Goal: Communication & Community: Answer question/provide support

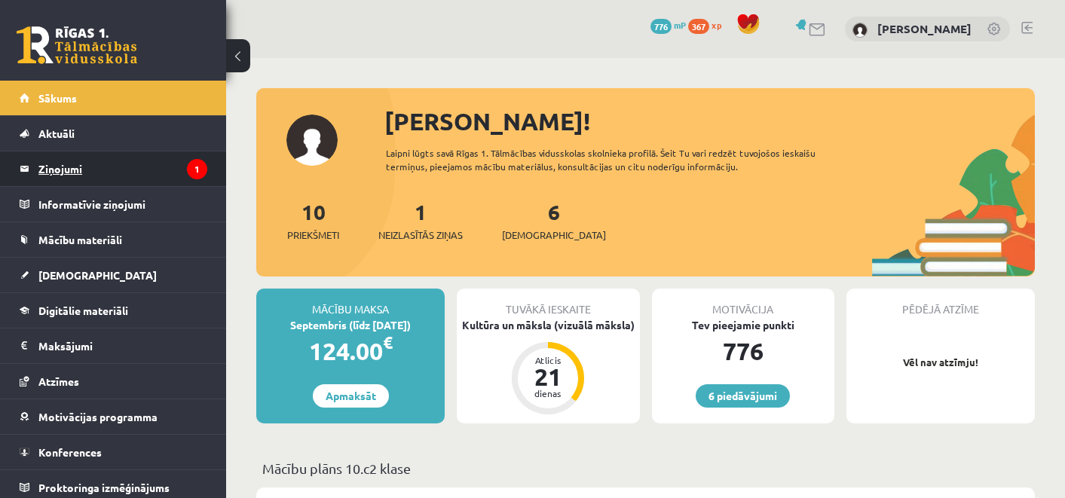
click at [128, 176] on legend "Ziņojumi 1" at bounding box center [122, 168] width 169 height 35
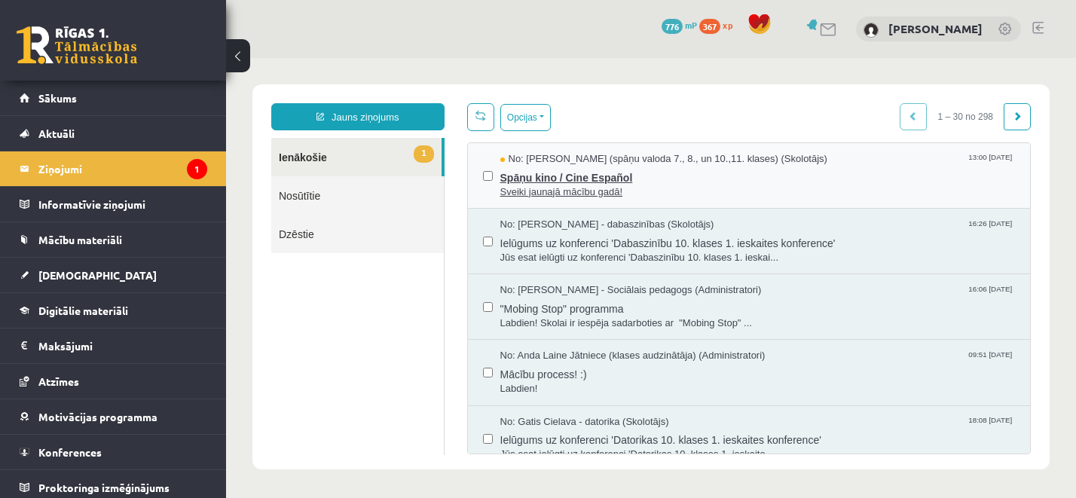
click at [548, 188] on span "Sveiki jaunajā mācību gadā!" at bounding box center [757, 192] width 515 height 14
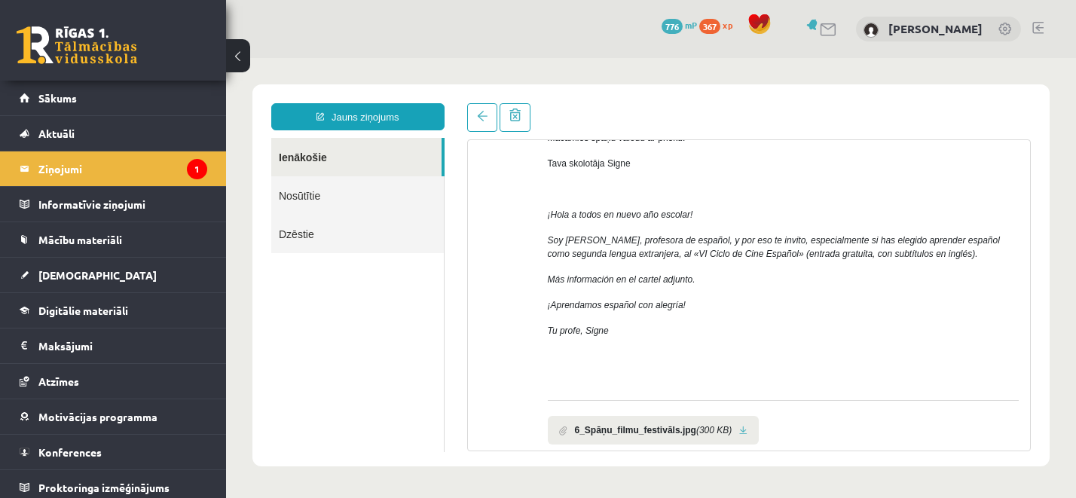
scroll to position [219, 0]
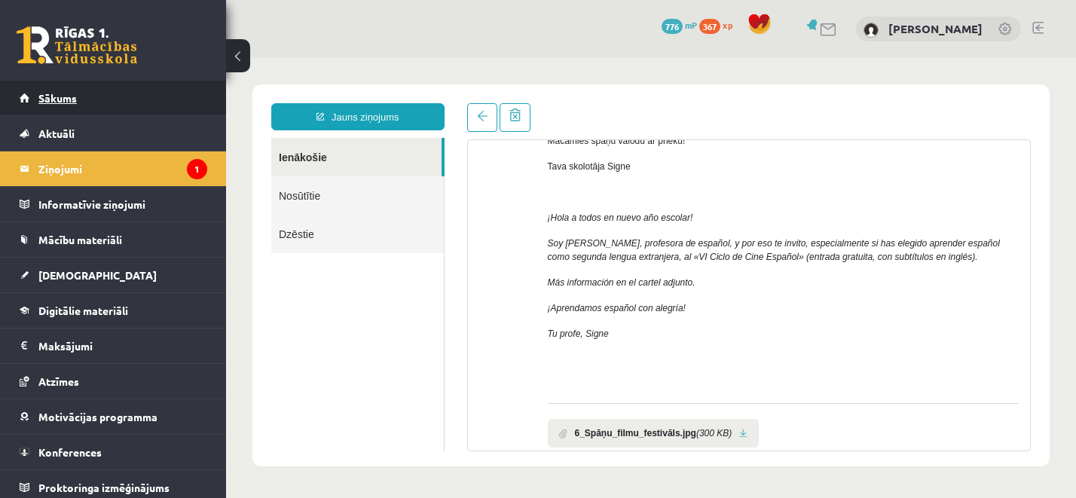
click at [138, 99] on link "Sākums" at bounding box center [114, 98] width 188 height 35
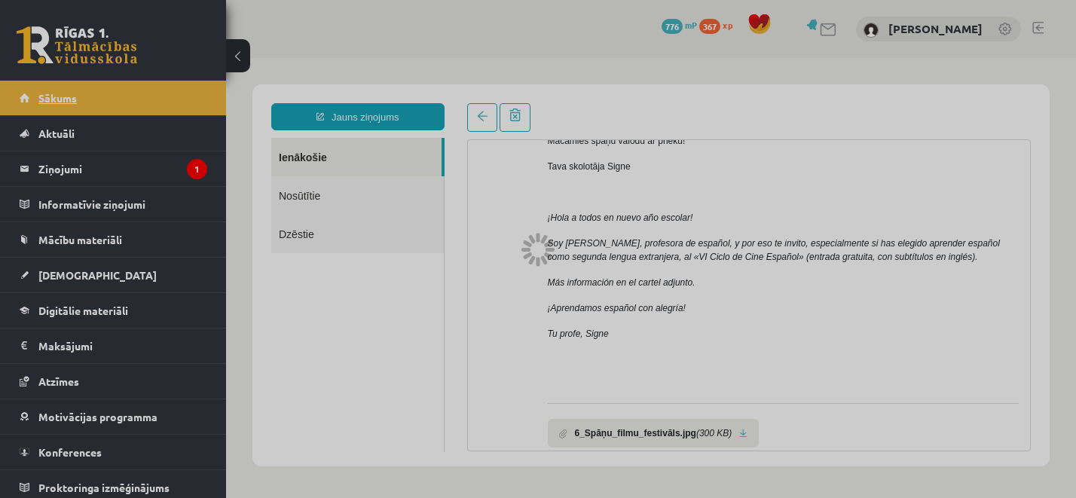
click at [138, 99] on div at bounding box center [538, 249] width 1076 height 498
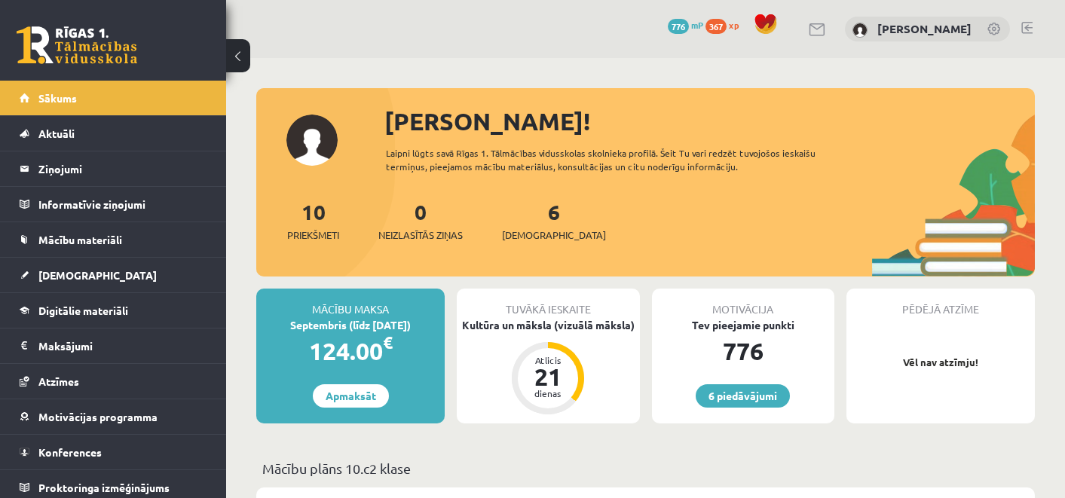
click at [124, 311] on span "Digitālie materiāli" at bounding box center [83, 311] width 90 height 14
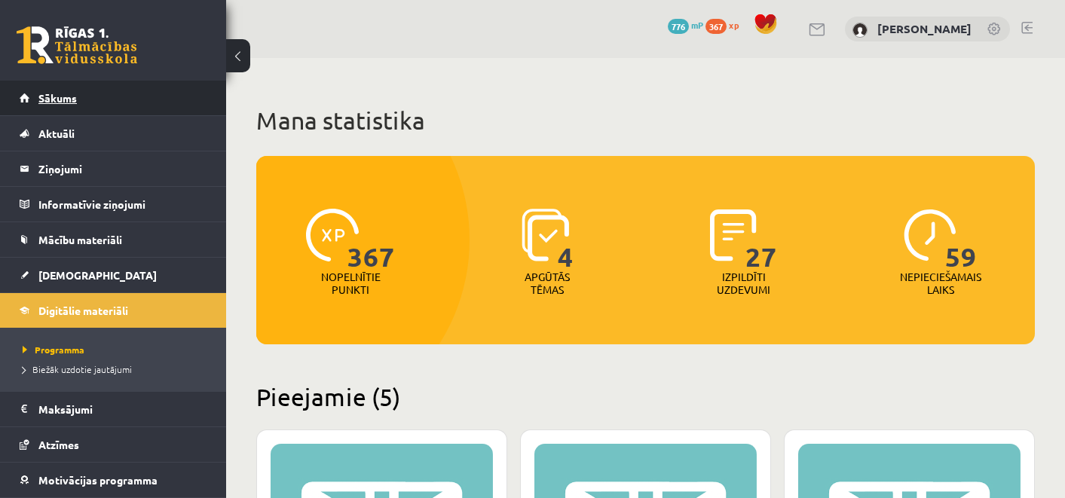
click at [59, 98] on span "Sākums" at bounding box center [57, 98] width 38 height 14
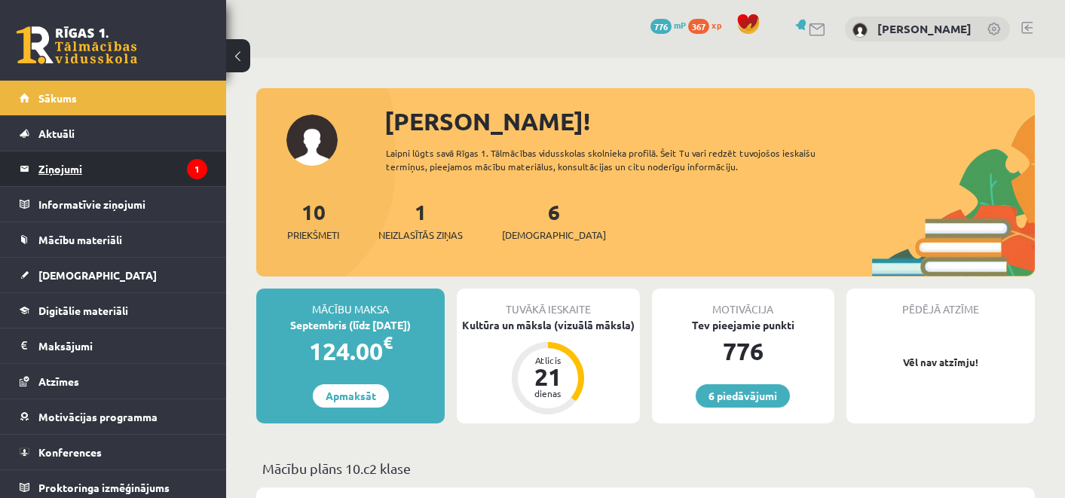
click at [154, 173] on legend "Ziņojumi 1" at bounding box center [122, 168] width 169 height 35
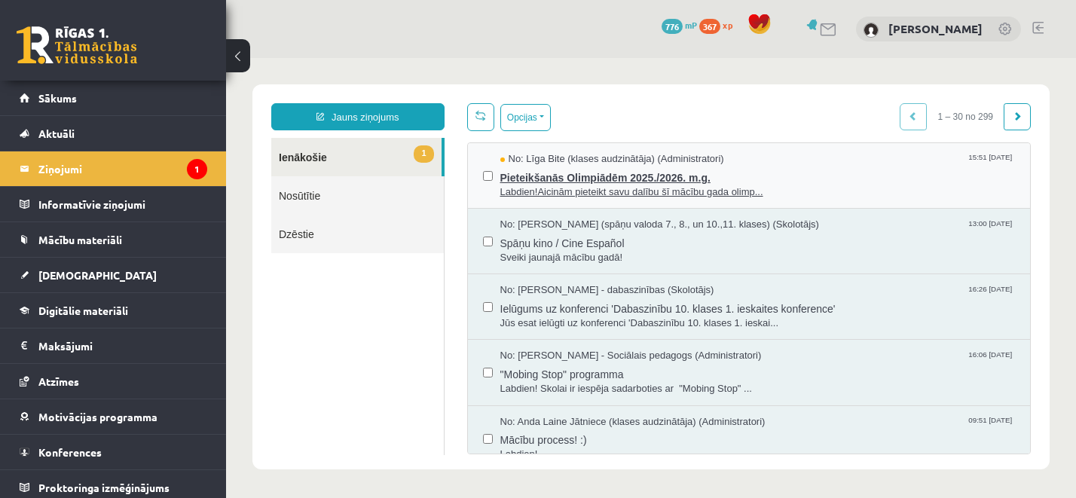
click at [564, 182] on span "Pieteikšanās Olimpiādēm 2025./2026. m.g." at bounding box center [757, 176] width 515 height 19
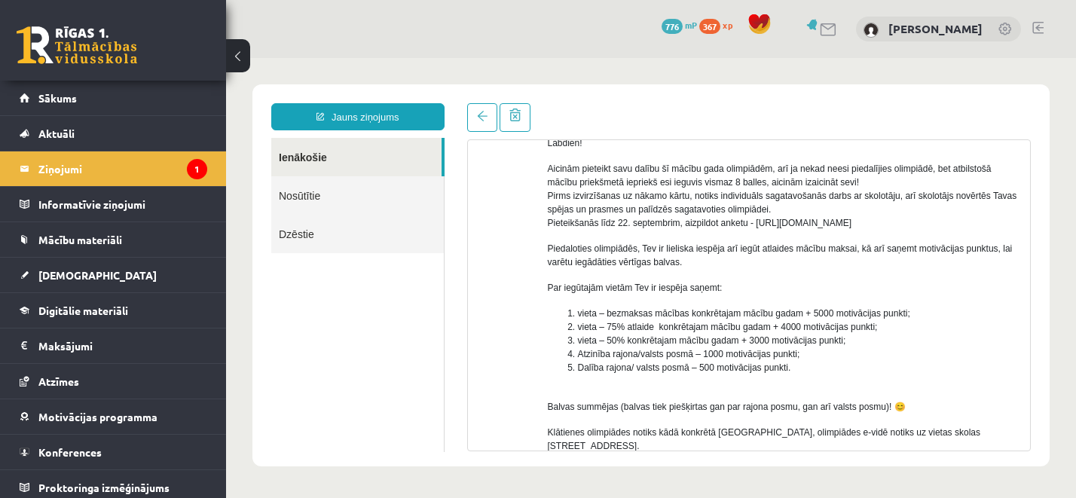
scroll to position [112, 0]
drag, startPoint x: 769, startPoint y: 222, endPoint x: 944, endPoint y: 221, distance: 174.9
click at [945, 221] on p "Aicinām pieteikt savu dalību šī mācību gada olimpiādēm, arī ja nekad neesi pied…" at bounding box center [784, 197] width 472 height 68
copy p "https://forms.gle/uvbsV5jHMTRw2rFV9"
drag, startPoint x: 946, startPoint y: 226, endPoint x: 822, endPoint y: 119, distance: 163.5
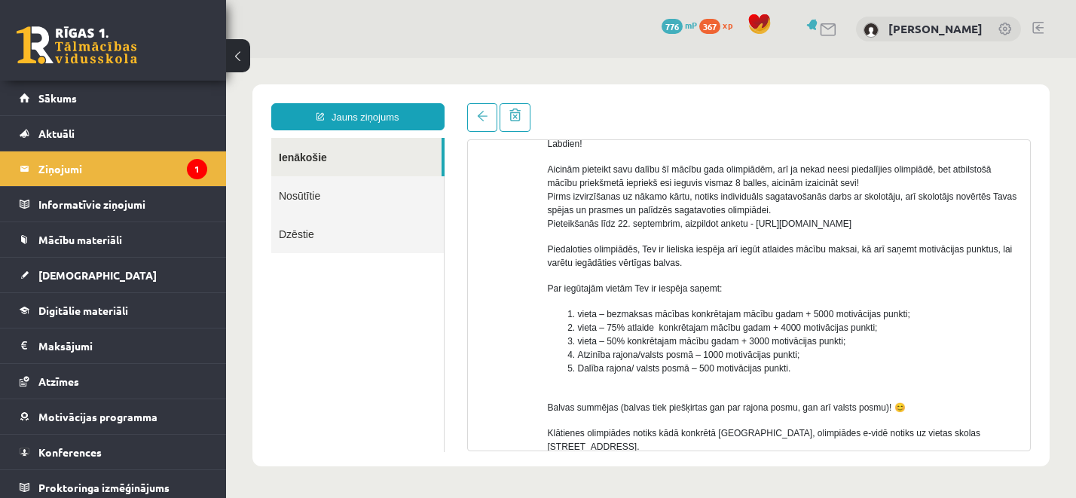
click at [944, 225] on p "Aicinām pieteikt savu dalību šī mācību gada olimpiādēm, arī ja nekad neesi pied…" at bounding box center [784, 197] width 472 height 68
click at [813, 220] on p "Aicinām pieteikt savu dalību šī mācību gada olimpiādēm, arī ja nekad neesi pied…" at bounding box center [784, 197] width 472 height 68
drag, startPoint x: 769, startPoint y: 220, endPoint x: 951, endPoint y: 235, distance: 182.3
click at [951, 235] on div "Labdien! Aicinām pieteikt savu dalību šī mācību gada olimpiādēm, arī ja nekad n…" at bounding box center [784, 328] width 472 height 408
copy p "https://forms.gle/uvbsV5jHMTRw2rFV9"
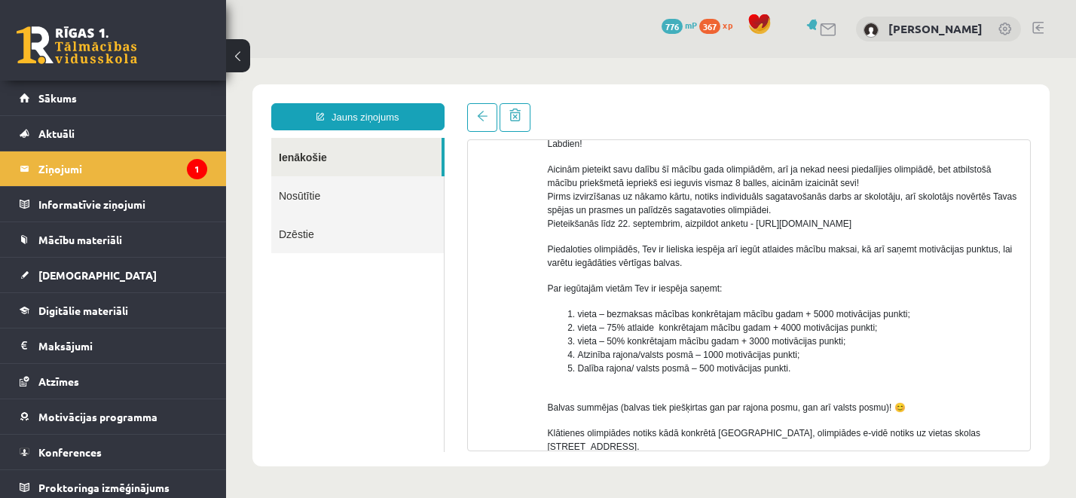
click at [797, 305] on div "Labdien! Aicinām pieteikt savu dalību šī mācību gada olimpiādēm, arī ja nekad n…" at bounding box center [784, 328] width 472 height 408
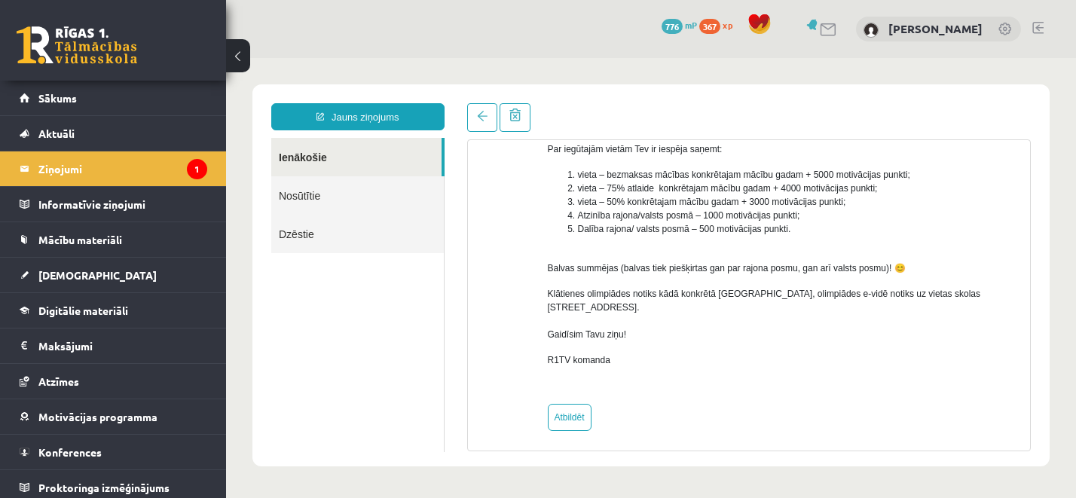
scroll to position [257, 0]
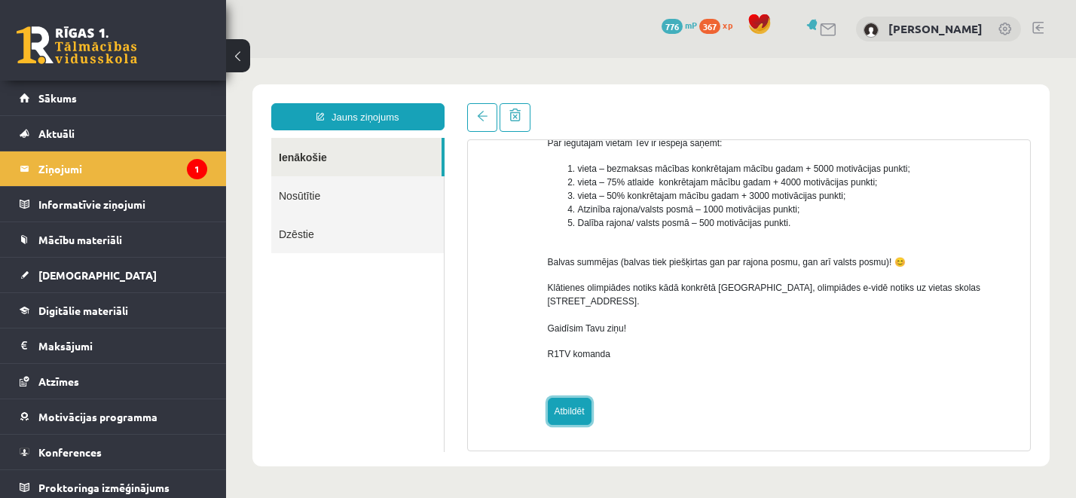
click at [578, 412] on link "Atbildēt" at bounding box center [570, 411] width 44 height 27
type input "**********"
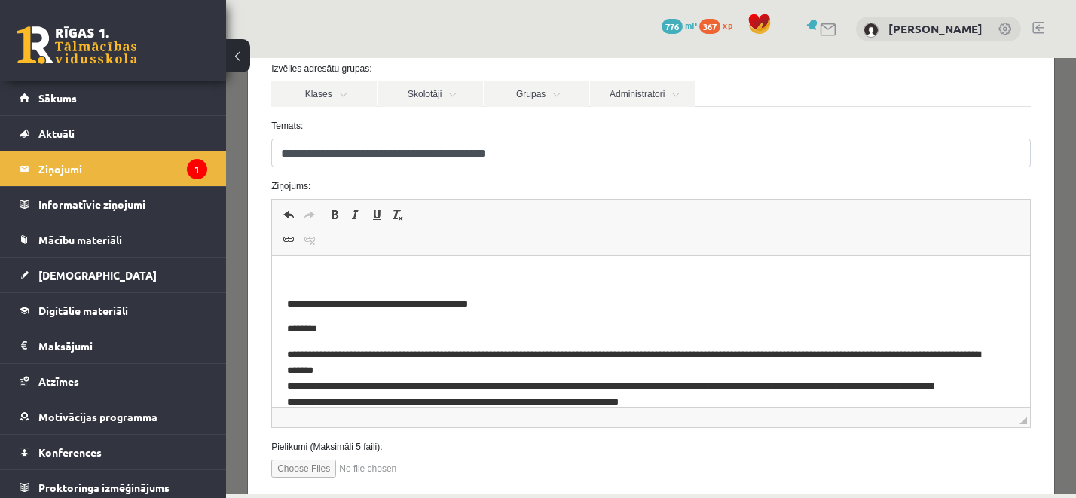
scroll to position [0, 0]
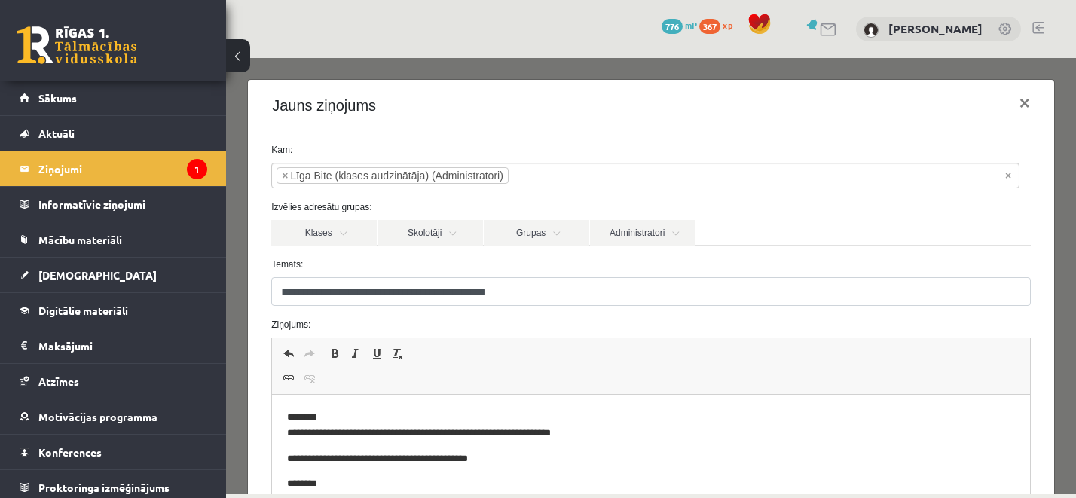
click at [523, 434] on p "**********" at bounding box center [639, 426] width 705 height 32
click at [646, 436] on p "**********" at bounding box center [639, 426] width 705 height 32
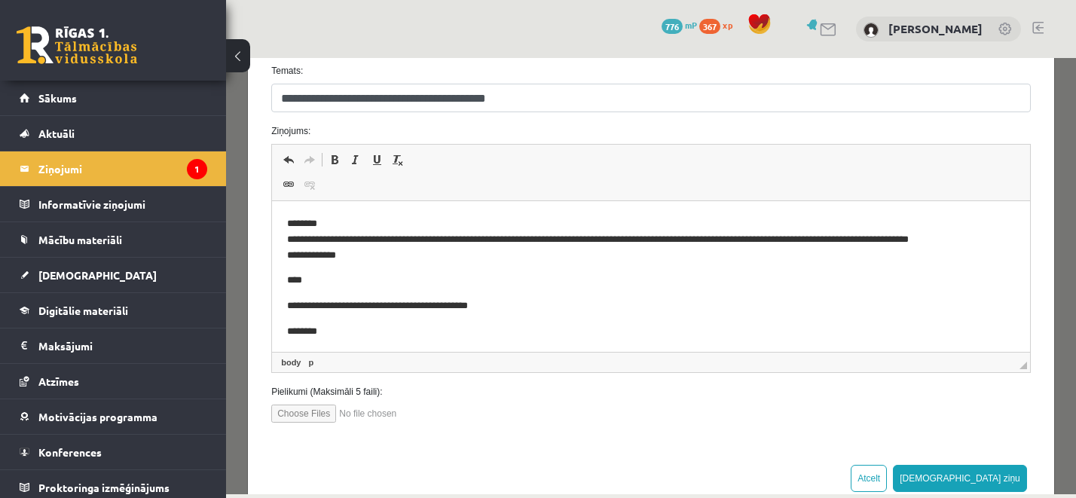
scroll to position [231, 0]
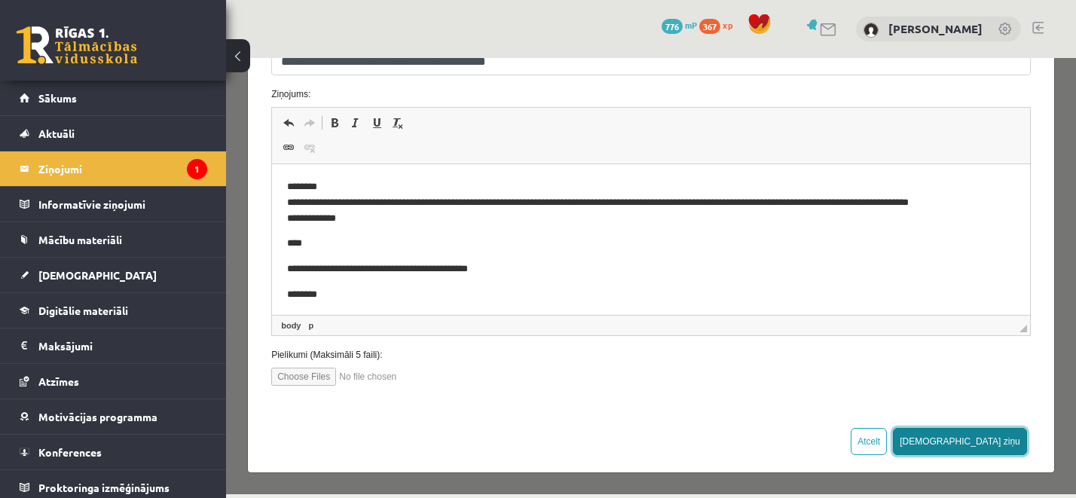
click at [1008, 445] on button "Sūtīt ziņu" at bounding box center [960, 441] width 134 height 27
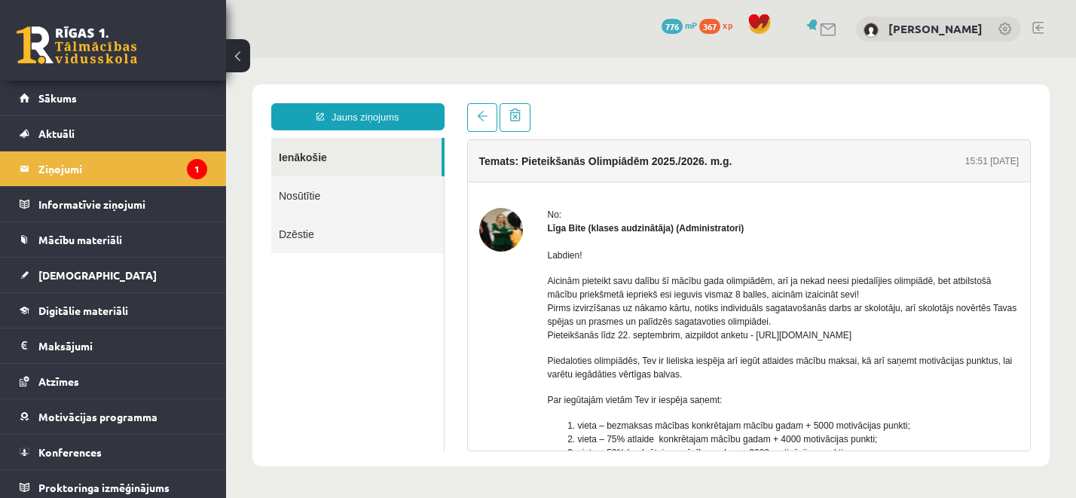
scroll to position [0, 0]
click at [84, 50] on link at bounding box center [77, 45] width 121 height 38
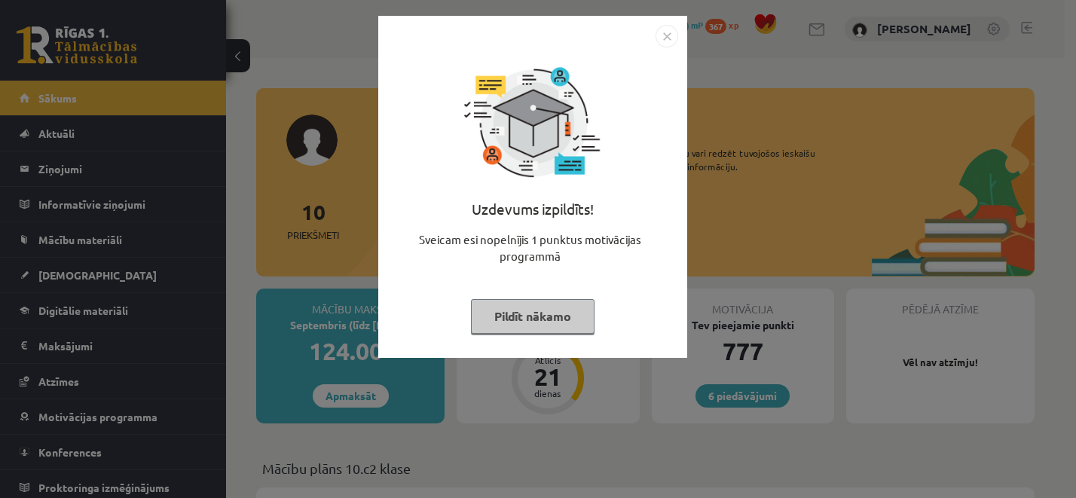
click at [543, 317] on button "Pildīt nākamo" at bounding box center [533, 316] width 124 height 35
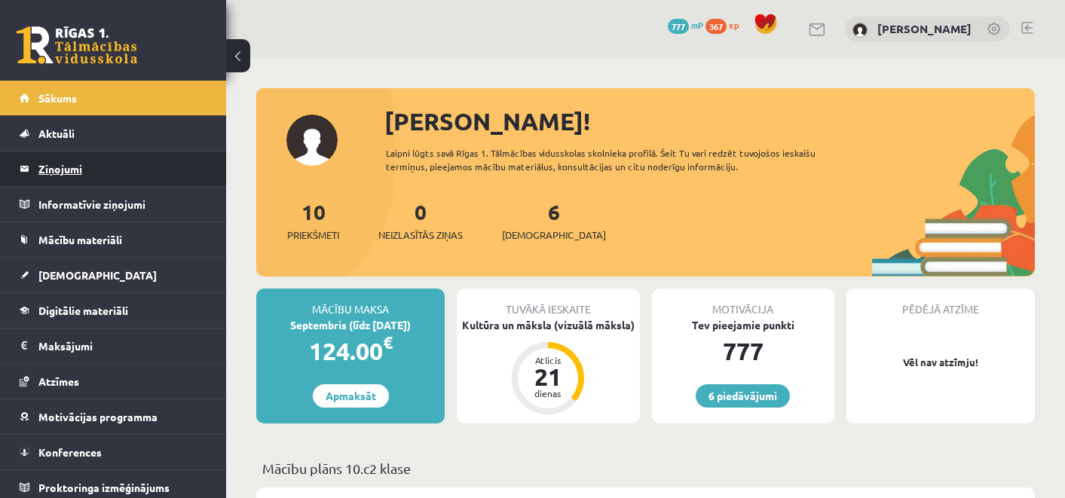
click at [148, 176] on legend "Ziņojumi 0" at bounding box center [122, 168] width 169 height 35
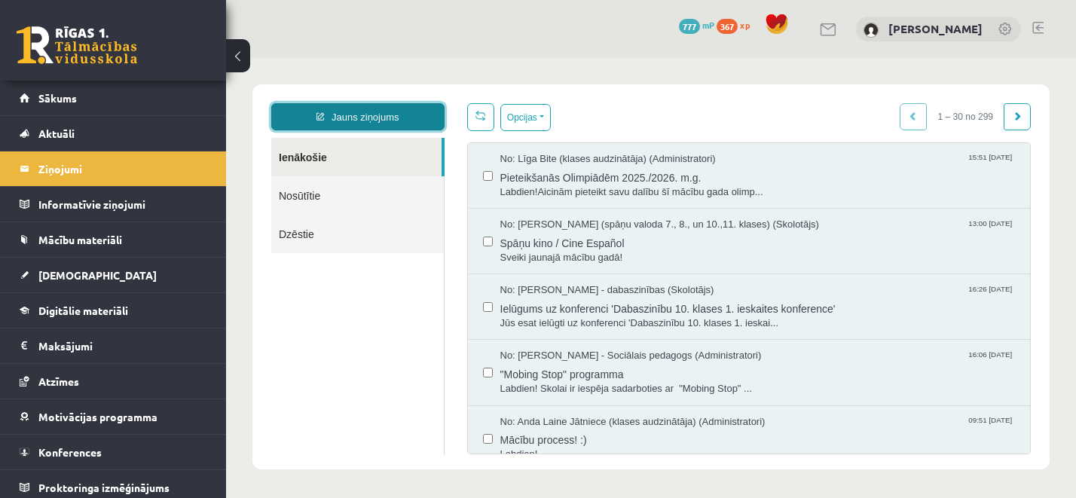
click at [377, 110] on link "Jauns ziņojums" at bounding box center [357, 116] width 173 height 27
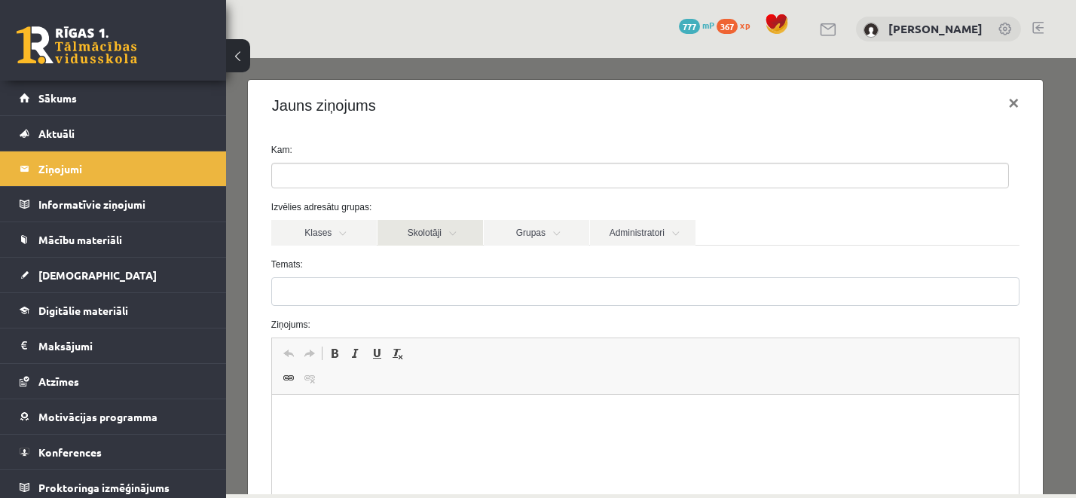
click at [454, 234] on link "Skolotāji" at bounding box center [431, 233] width 106 height 26
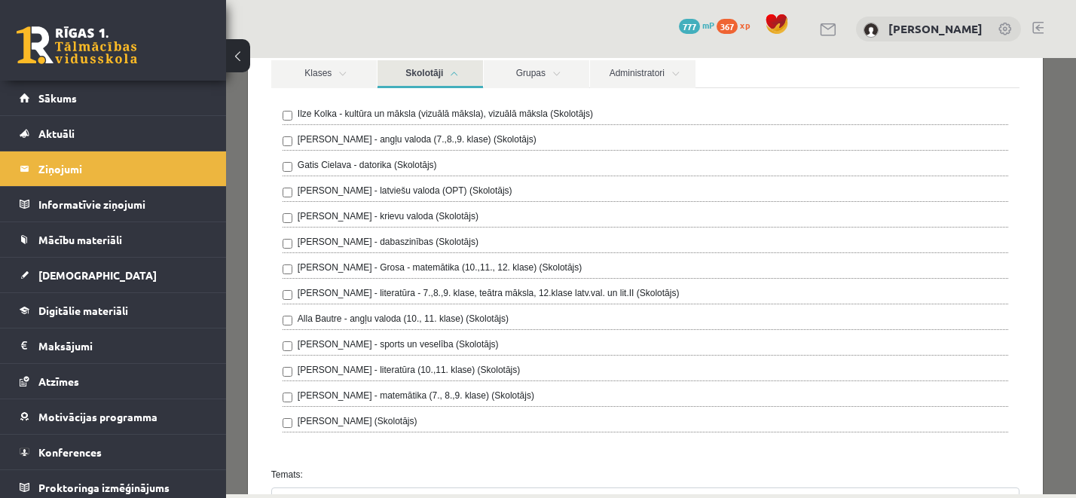
scroll to position [159, 0]
click at [341, 322] on label "Alla Bautre - angļu valoda (10., 11. klase) (Skolotājs)" at bounding box center [403, 320] width 211 height 14
click at [442, 69] on link "Skolotāji" at bounding box center [431, 75] width 106 height 28
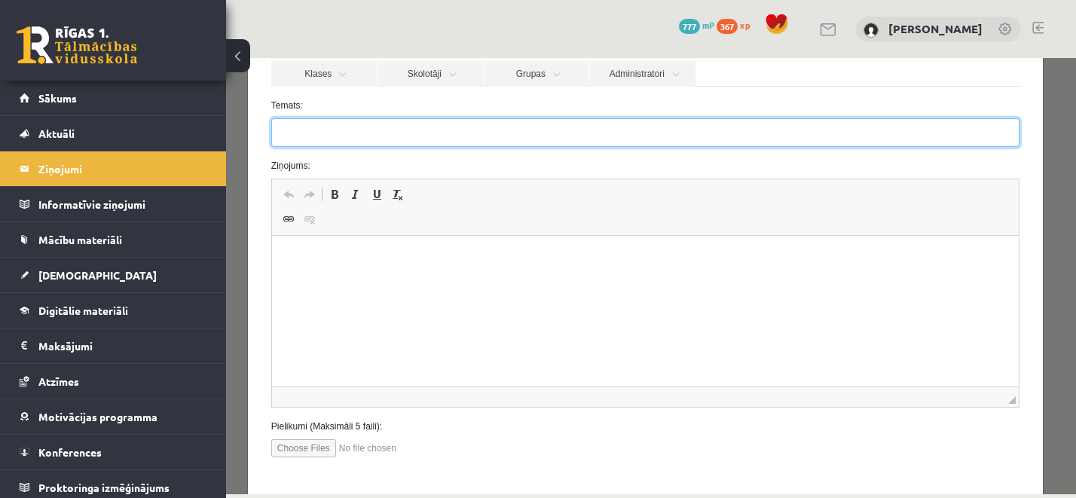
click at [314, 136] on input "Temats:" at bounding box center [645, 132] width 748 height 29
type input "**********"
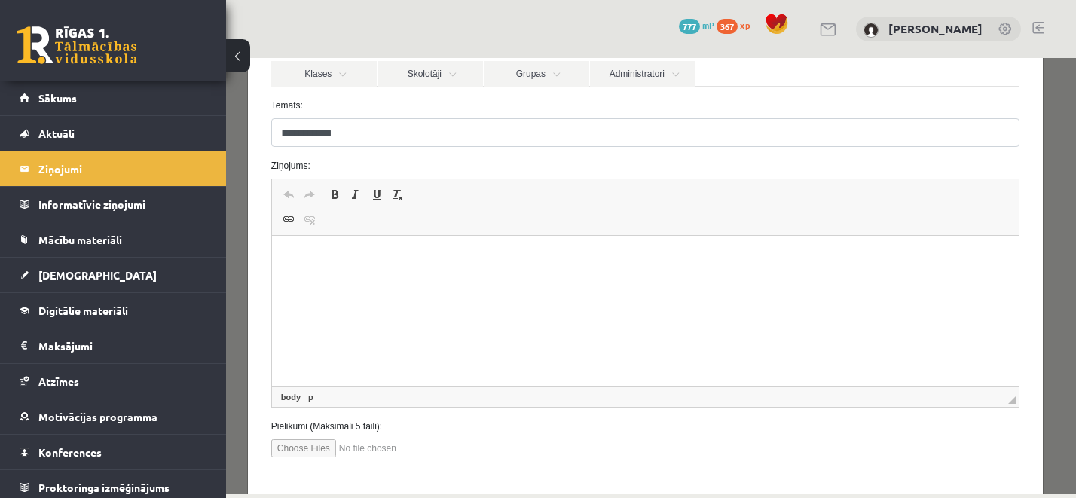
click at [367, 256] on p "Визуальный текстовый редактор, wiswyg-editor-47024832314800-1757510558-740" at bounding box center [644, 259] width 717 height 16
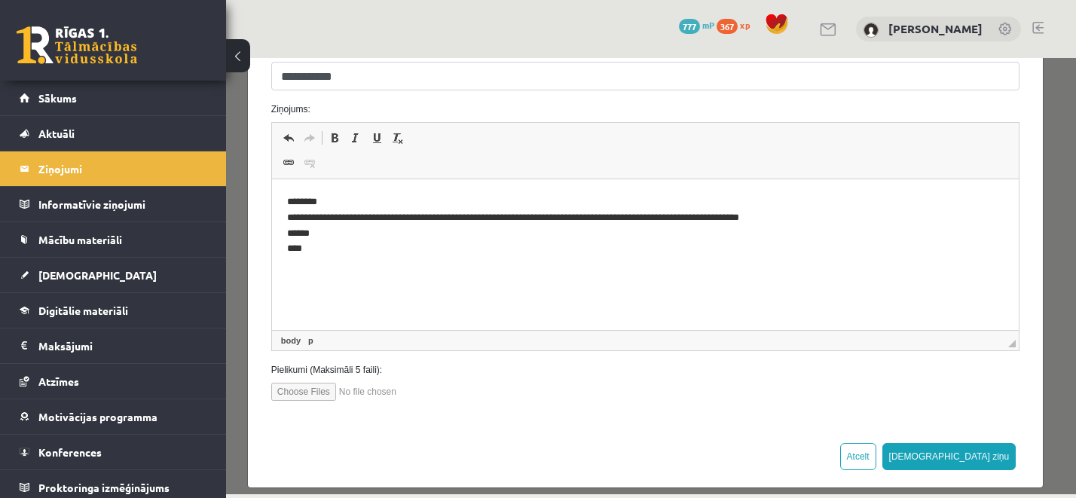
scroll to position [231, 0]
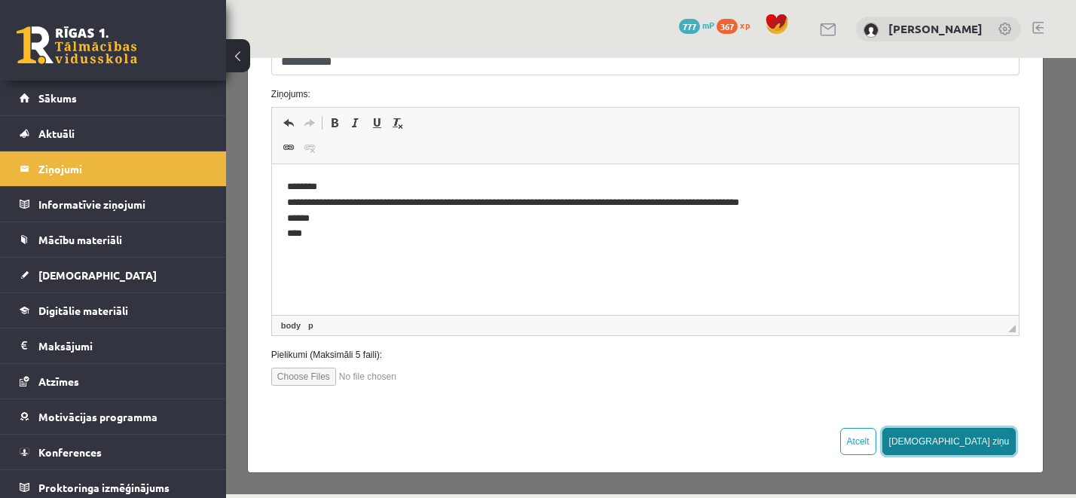
click at [985, 440] on button "Sūtīt ziņu" at bounding box center [950, 441] width 134 height 27
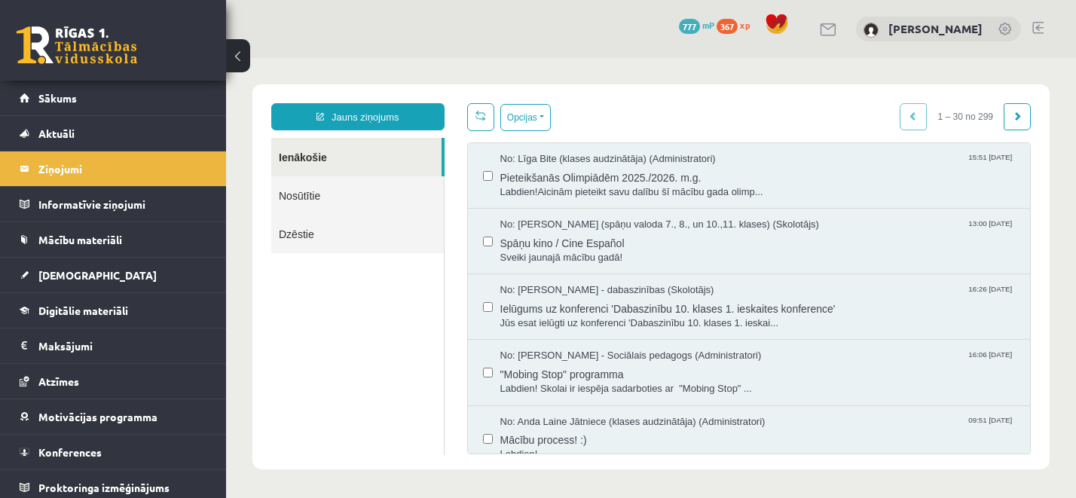
scroll to position [0, 0]
click at [340, 199] on link "Nosūtītie" at bounding box center [357, 195] width 173 height 38
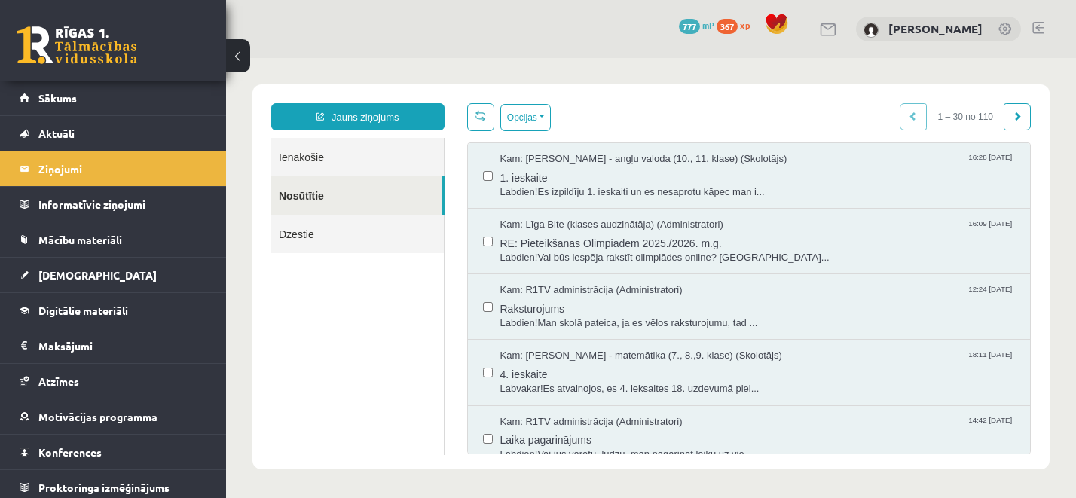
click at [307, 149] on link "Ienākošie" at bounding box center [357, 157] width 173 height 38
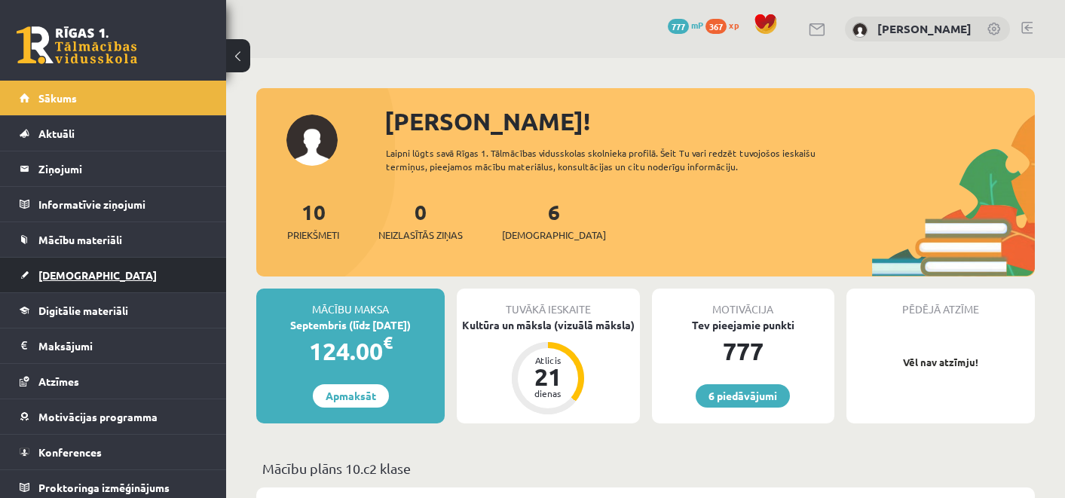
click at [75, 280] on span "[DEMOGRAPHIC_DATA]" at bounding box center [97, 275] width 118 height 14
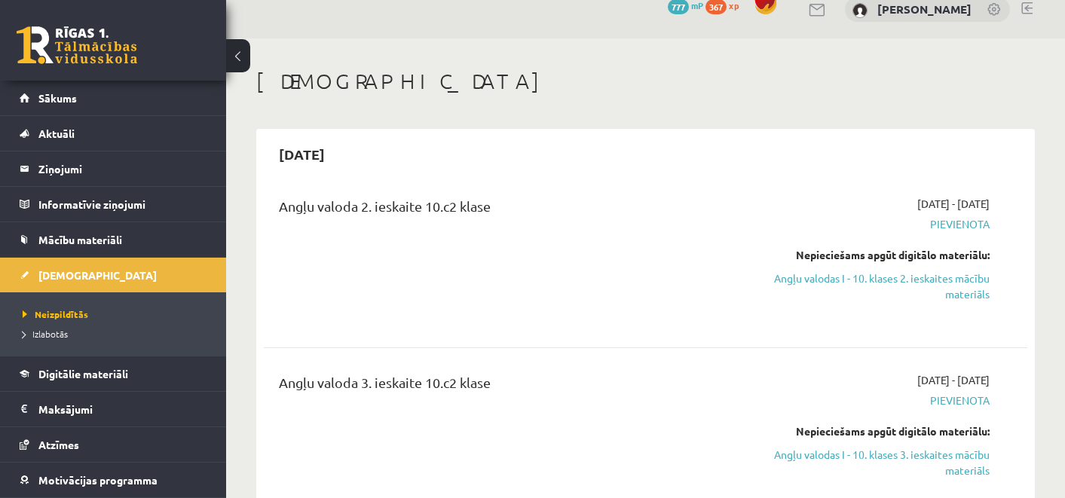
scroll to position [23, 0]
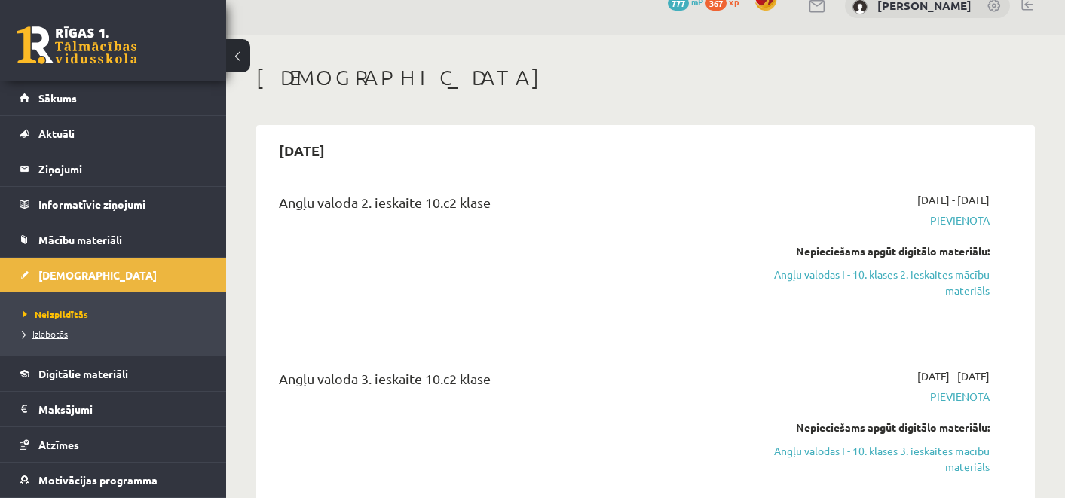
click at [51, 333] on span "Izlabotās" at bounding box center [45, 334] width 45 height 12
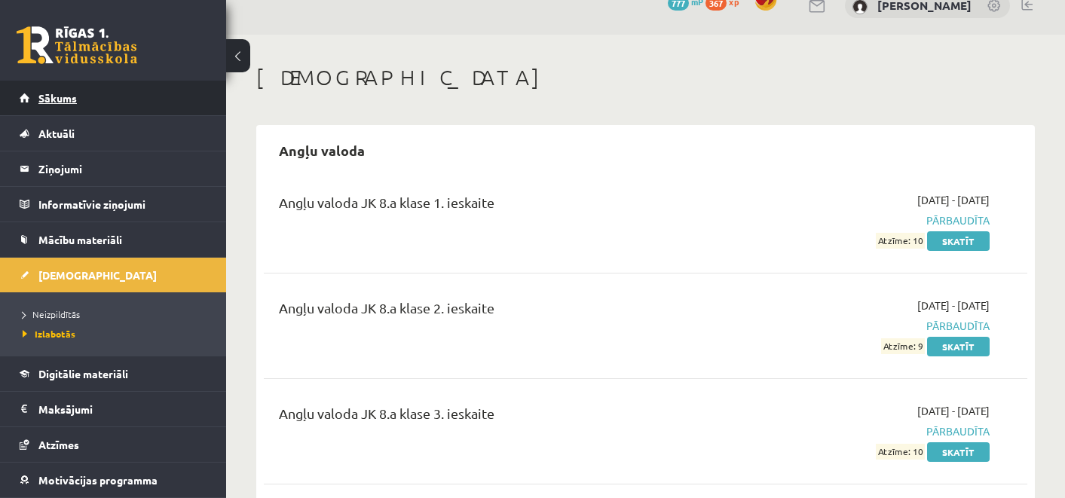
click at [24, 93] on link "Sākums" at bounding box center [114, 98] width 188 height 35
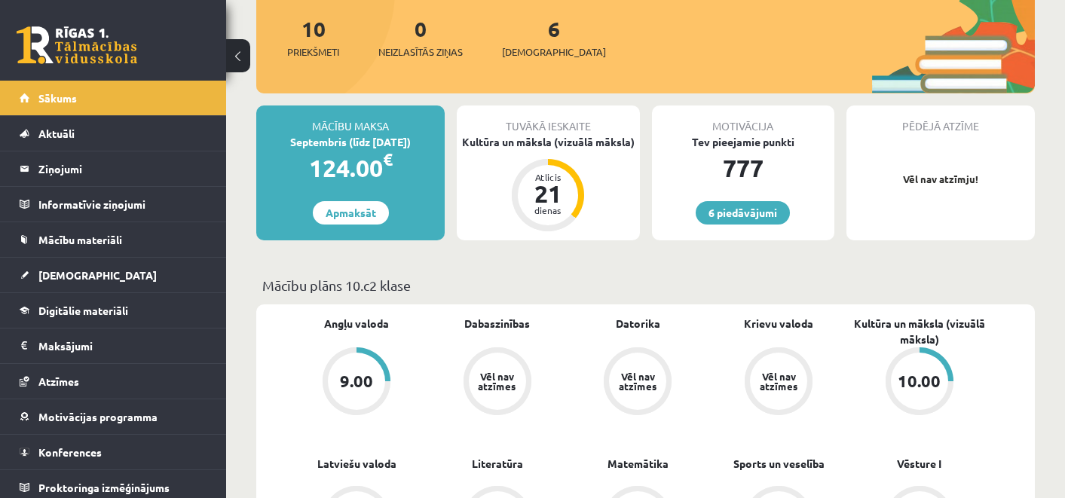
scroll to position [204, 0]
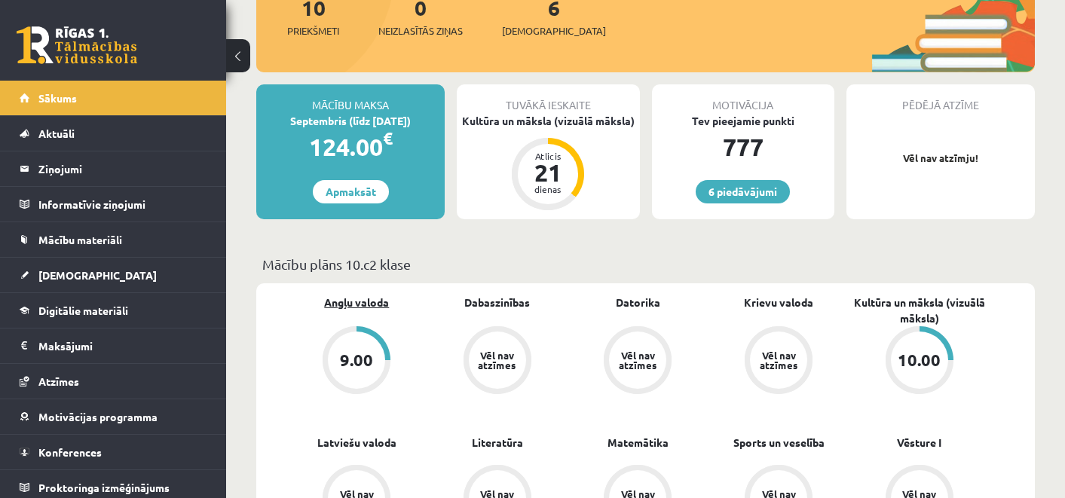
click at [361, 301] on link "Angļu valoda" at bounding box center [356, 303] width 65 height 16
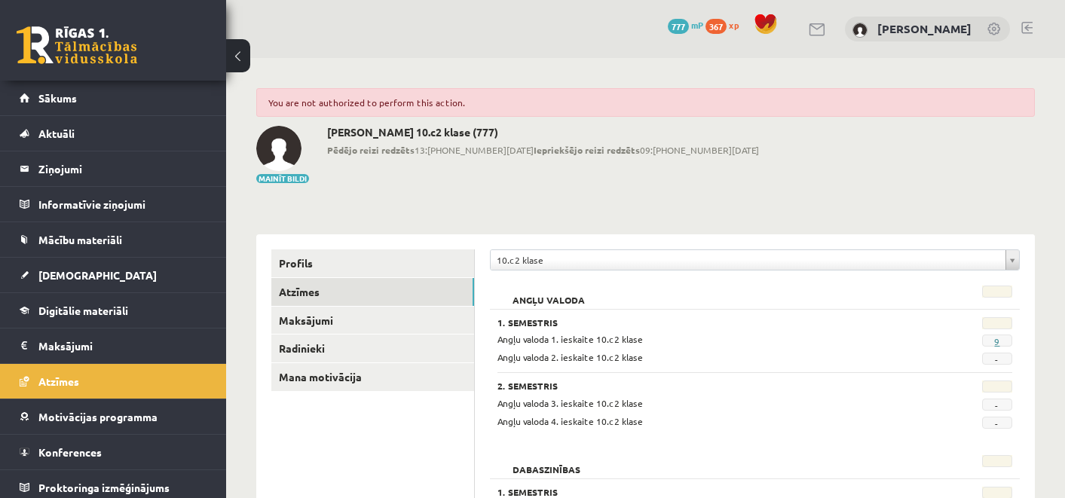
click at [995, 338] on link "9" at bounding box center [996, 341] width 5 height 12
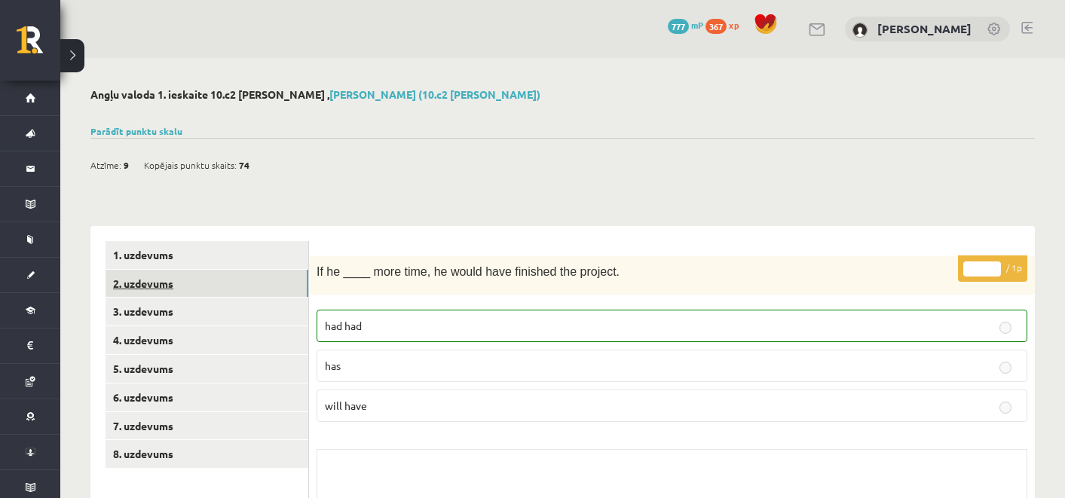
click at [160, 282] on link "2. uzdevums" at bounding box center [207, 284] width 203 height 28
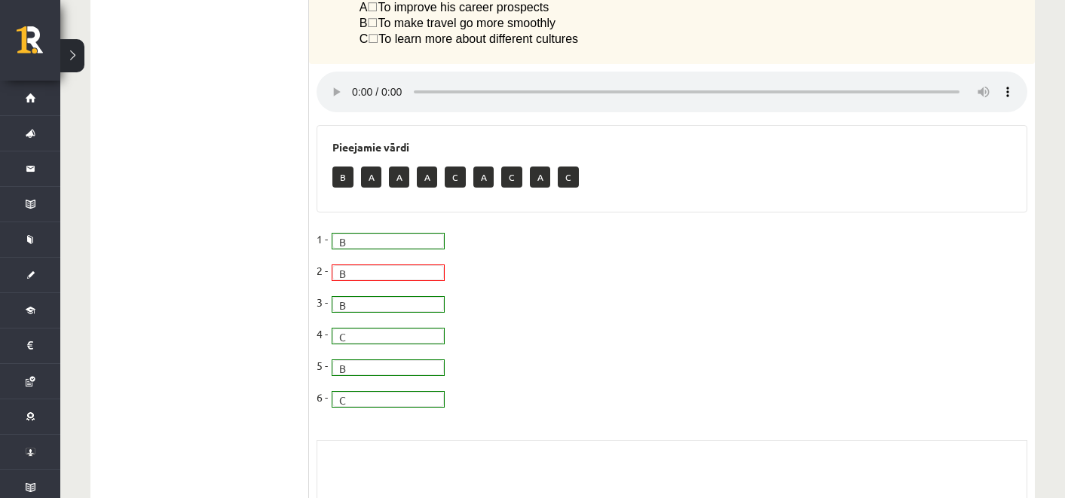
scroll to position [24, 0]
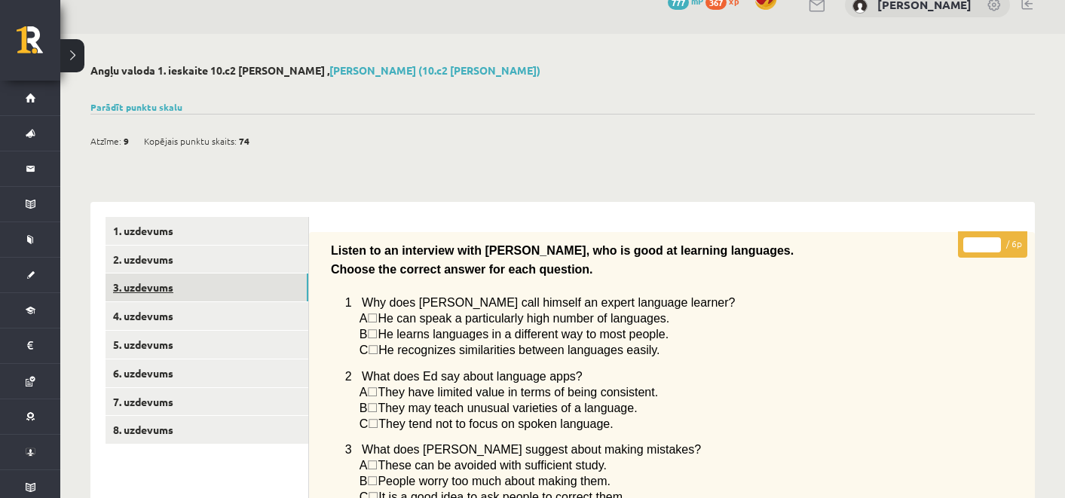
click at [181, 296] on link "3. uzdevums" at bounding box center [207, 288] width 203 height 28
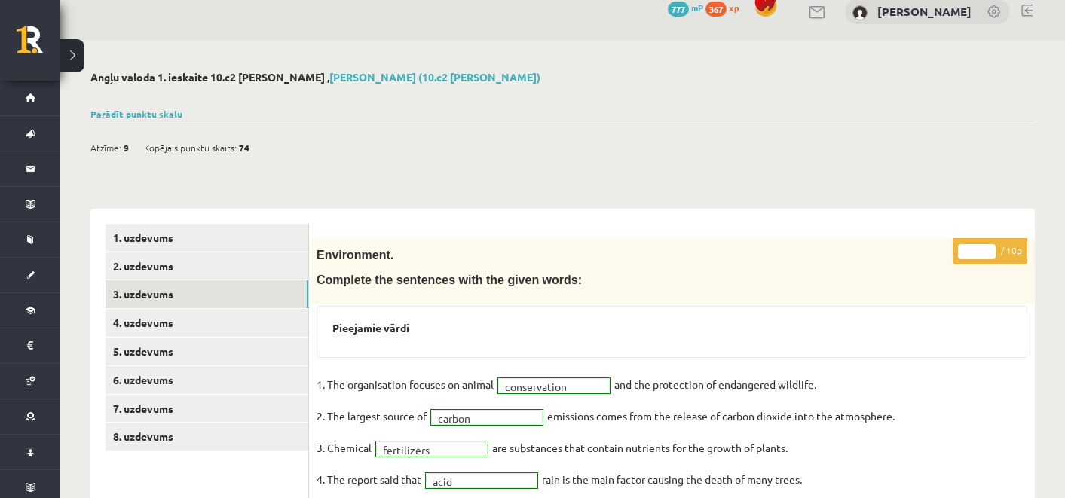
scroll to position [0, 0]
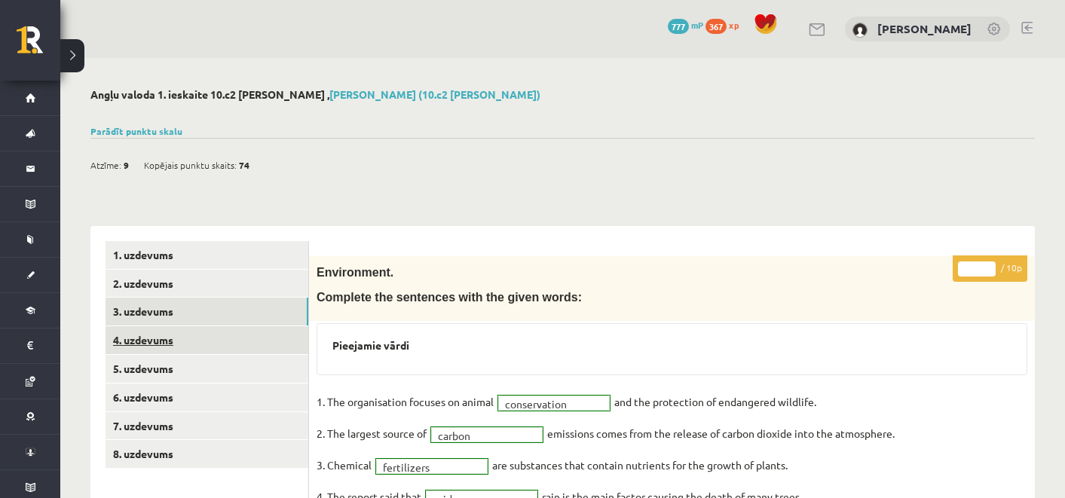
click at [242, 335] on link "4. uzdevums" at bounding box center [207, 340] width 203 height 28
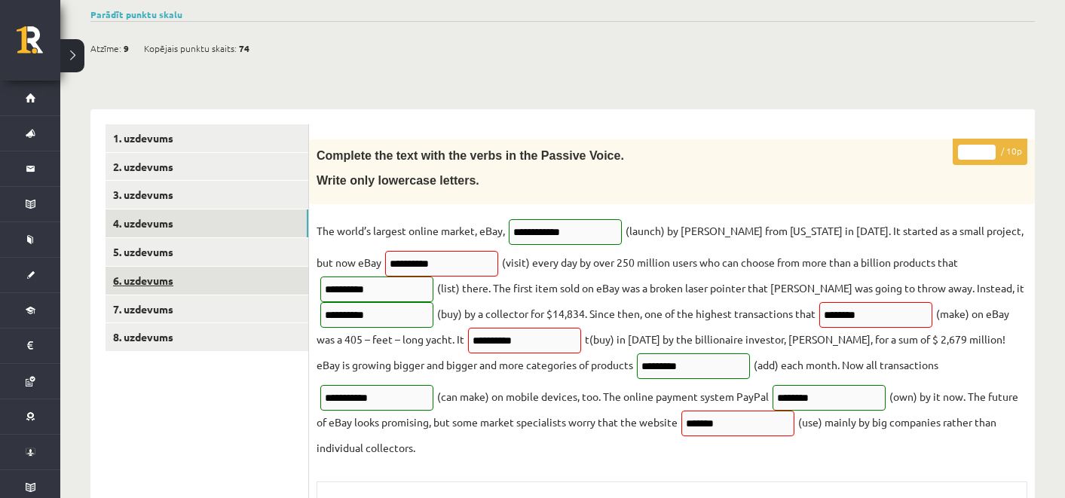
scroll to position [120, 0]
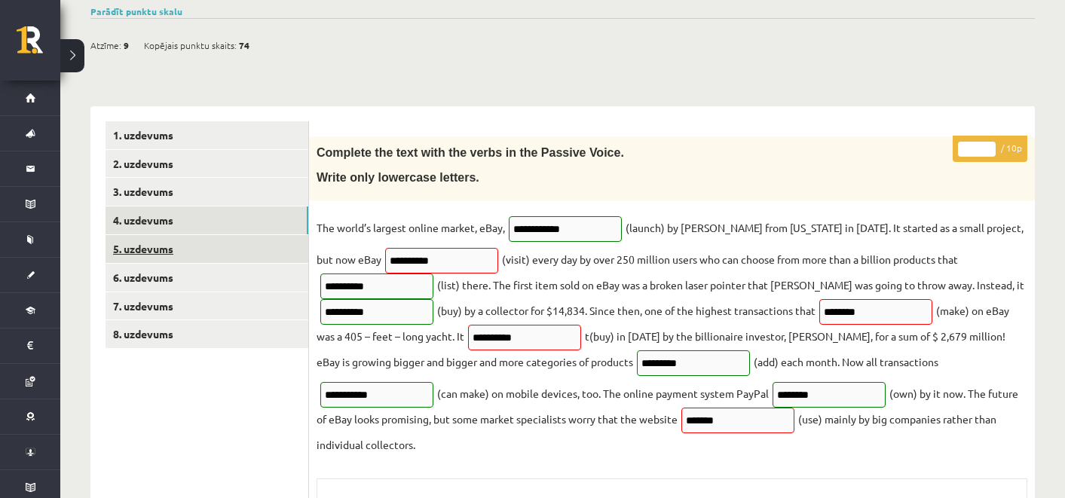
click at [228, 239] on link "5. uzdevums" at bounding box center [207, 249] width 203 height 28
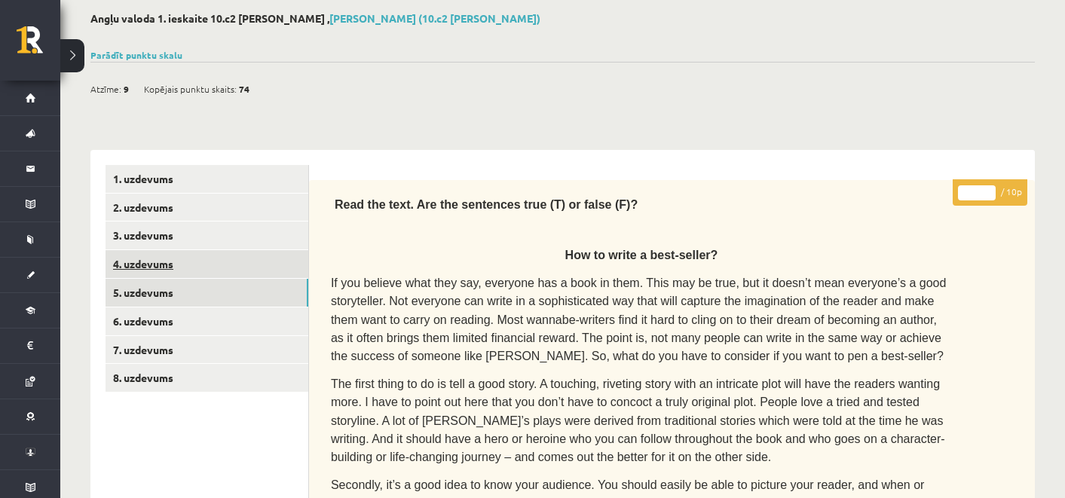
scroll to position [81, 0]
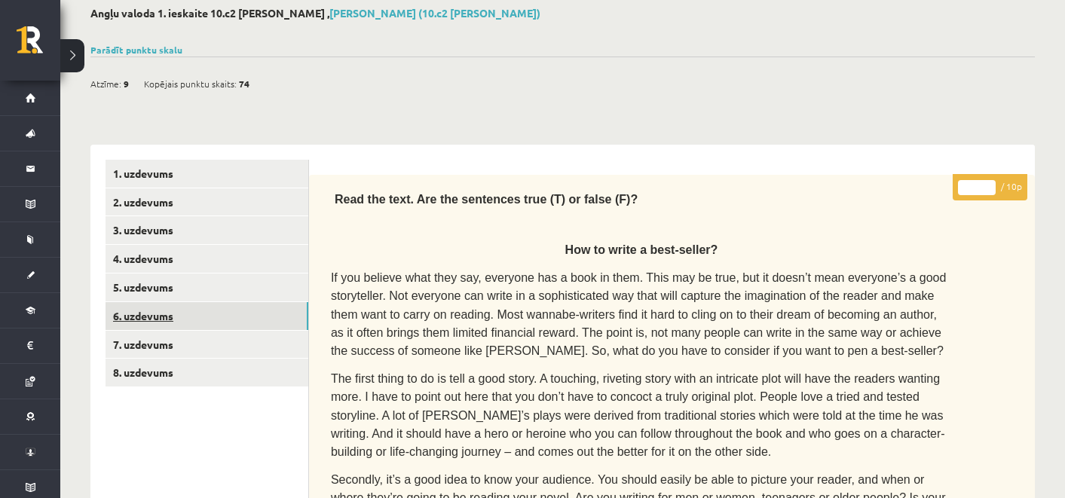
click at [240, 327] on link "6. uzdevums" at bounding box center [207, 316] width 203 height 28
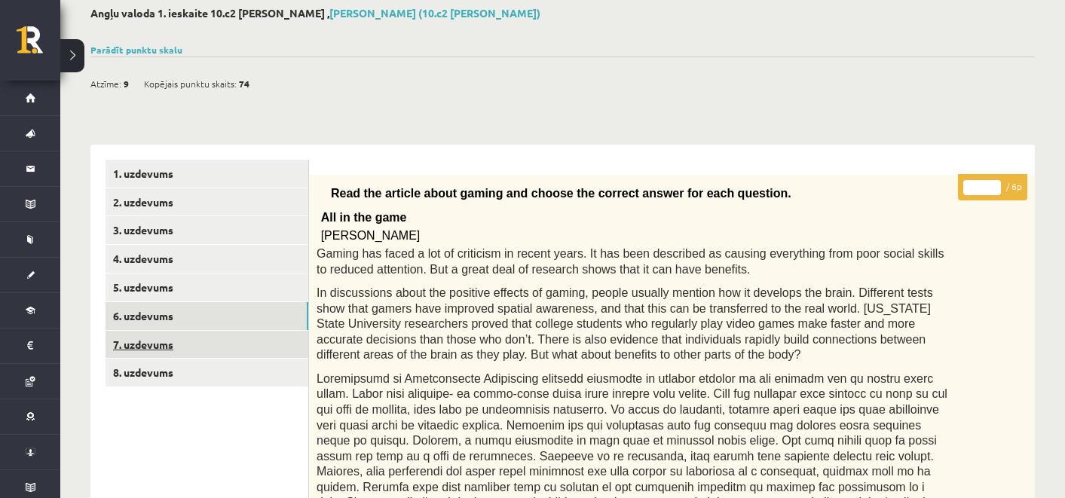
click at [219, 350] on link "7. uzdevums" at bounding box center [207, 345] width 203 height 28
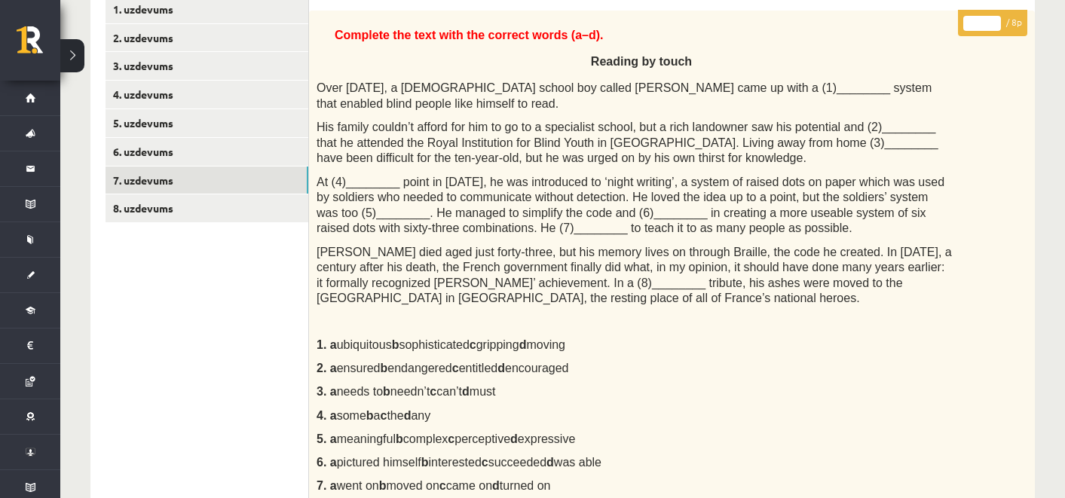
scroll to position [0, 0]
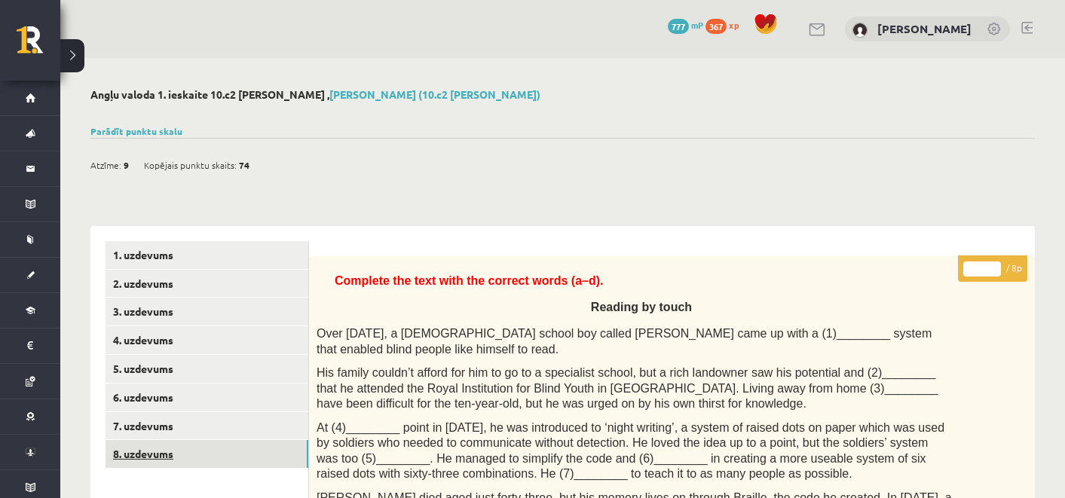
click at [219, 460] on link "8. uzdevums" at bounding box center [207, 454] width 203 height 28
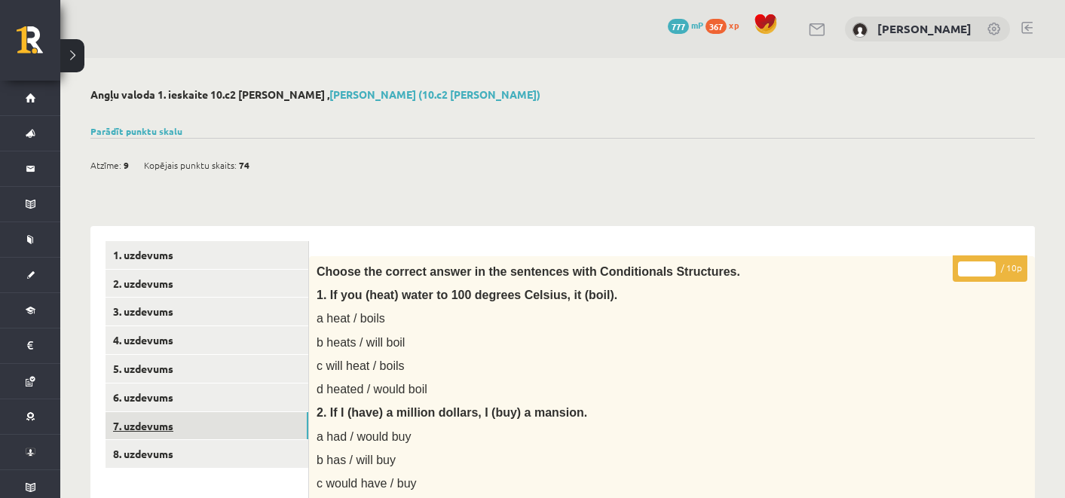
click at [248, 433] on link "7. uzdevums" at bounding box center [207, 426] width 203 height 28
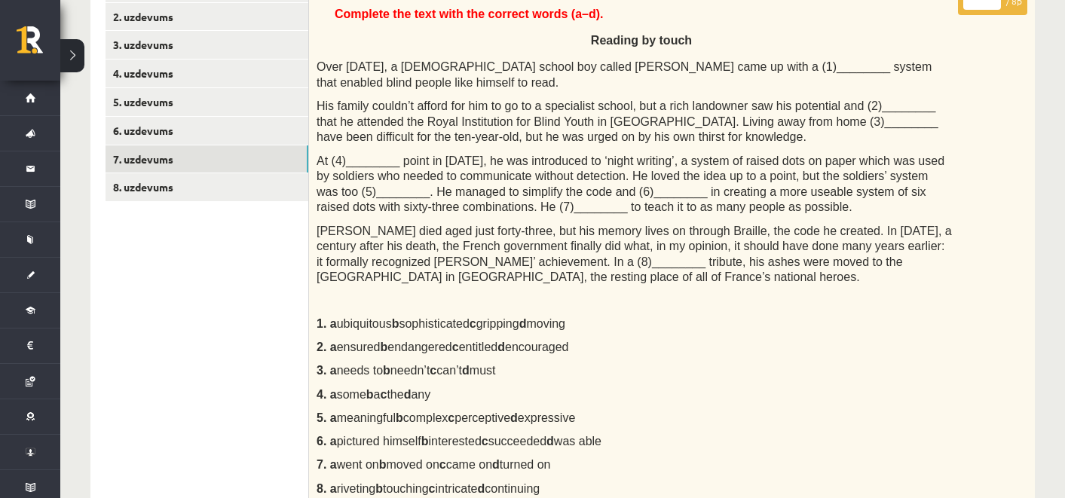
scroll to position [288, 0]
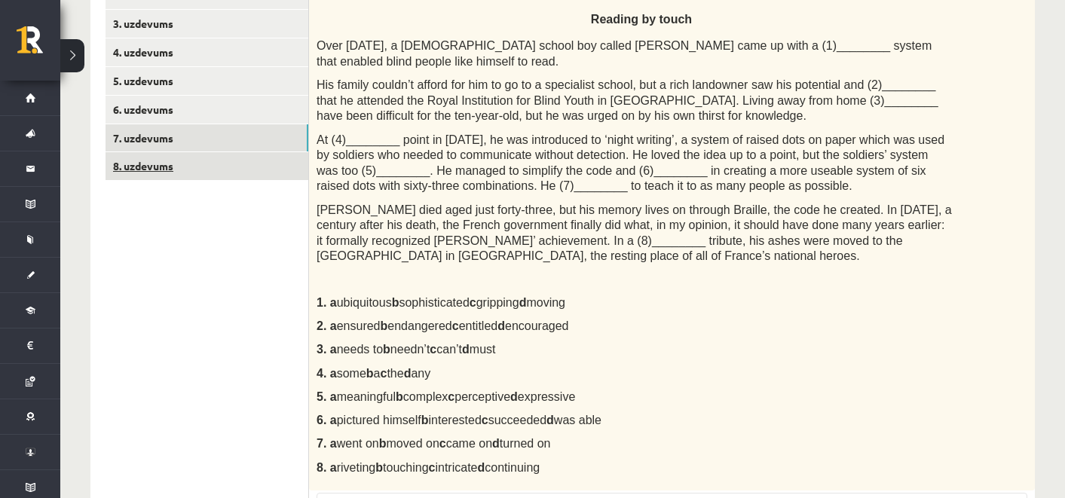
click at [194, 161] on link "8. uzdevums" at bounding box center [207, 166] width 203 height 28
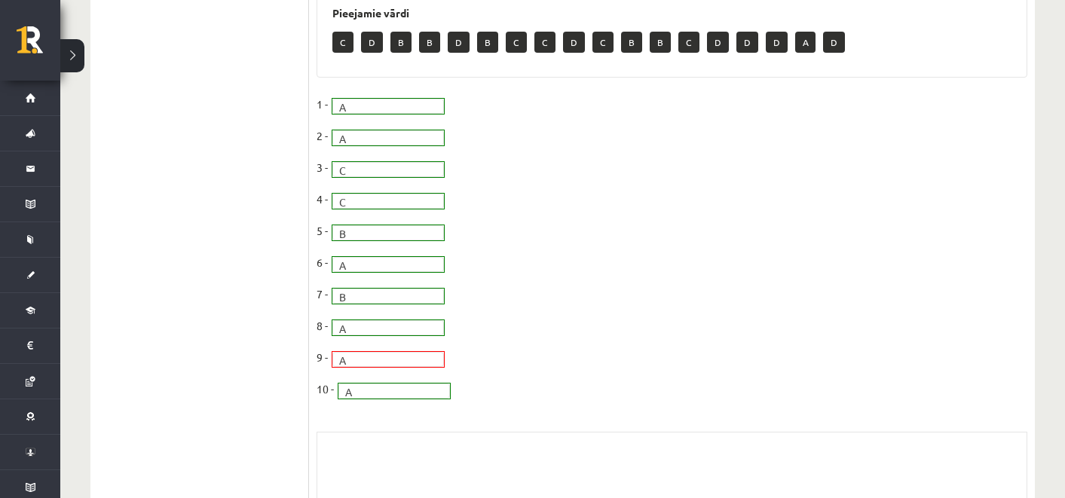
scroll to position [1498, 0]
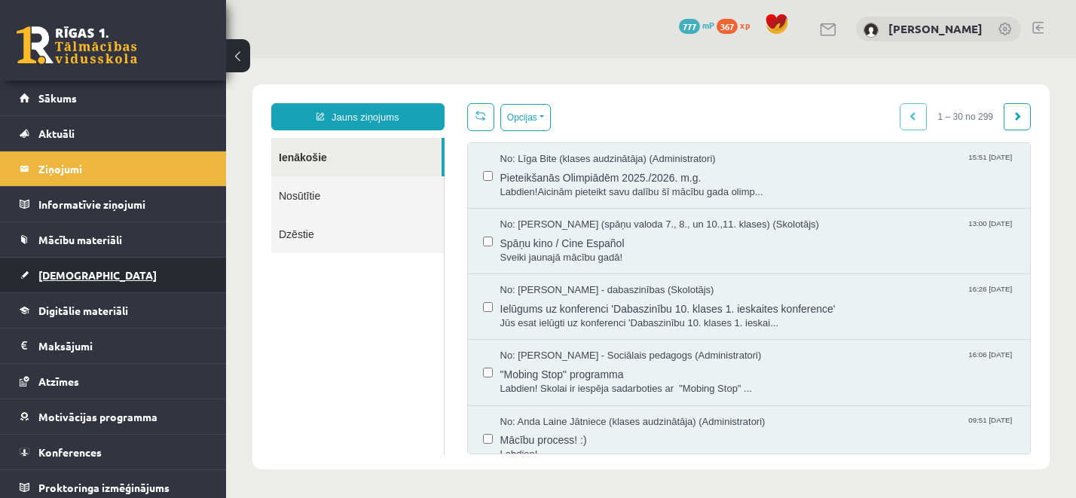
click at [114, 283] on link "[DEMOGRAPHIC_DATA]" at bounding box center [114, 275] width 188 height 35
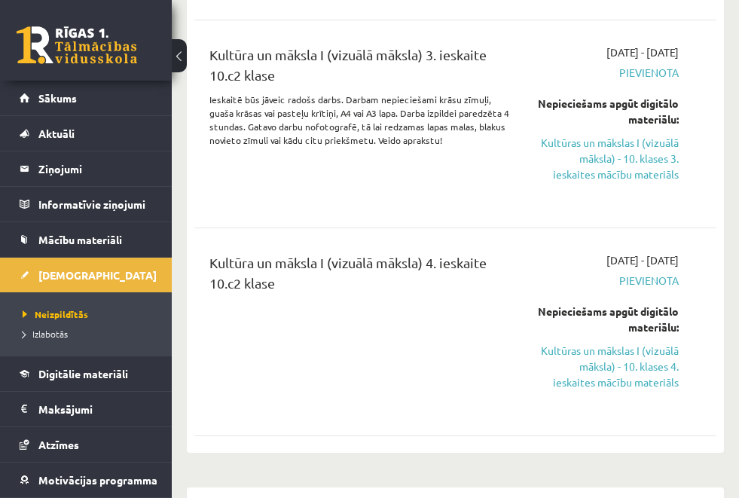
scroll to position [1072, 0]
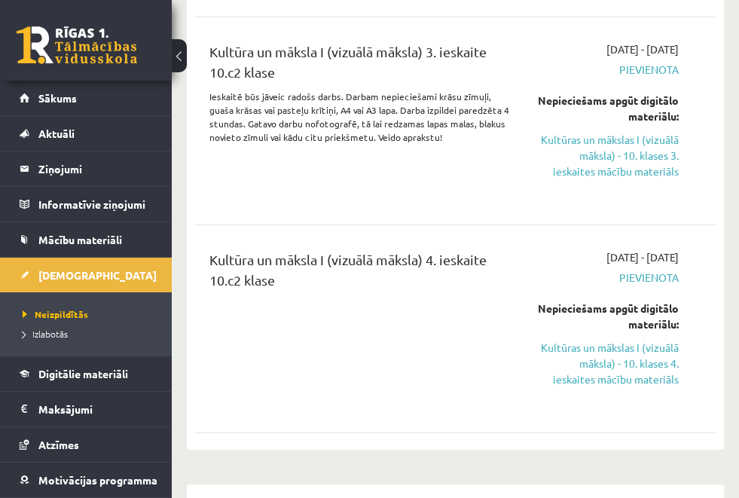
click at [187, 54] on button at bounding box center [179, 55] width 15 height 33
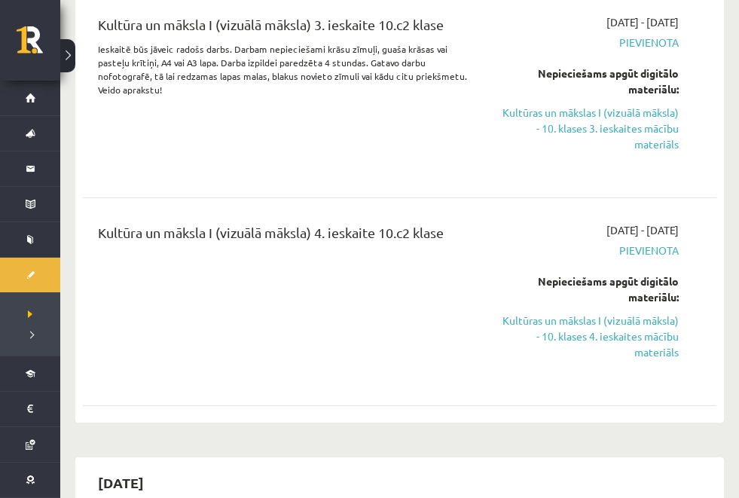
click at [65, 54] on button at bounding box center [67, 55] width 15 height 33
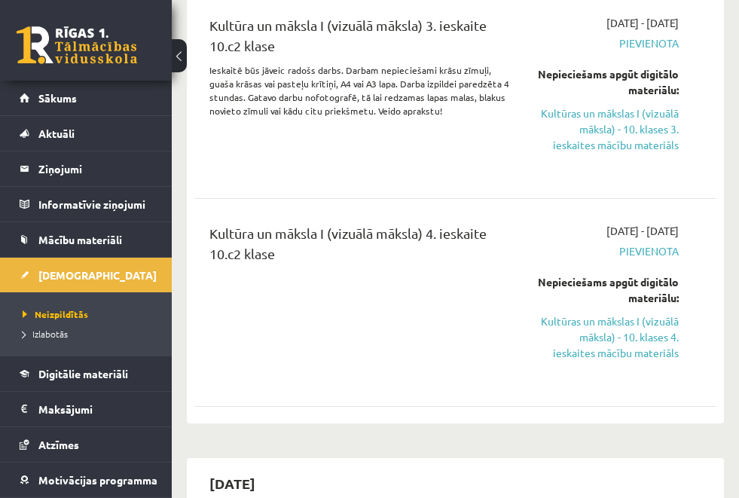
scroll to position [1113, 0]
